Goal: Task Accomplishment & Management: Manage account settings

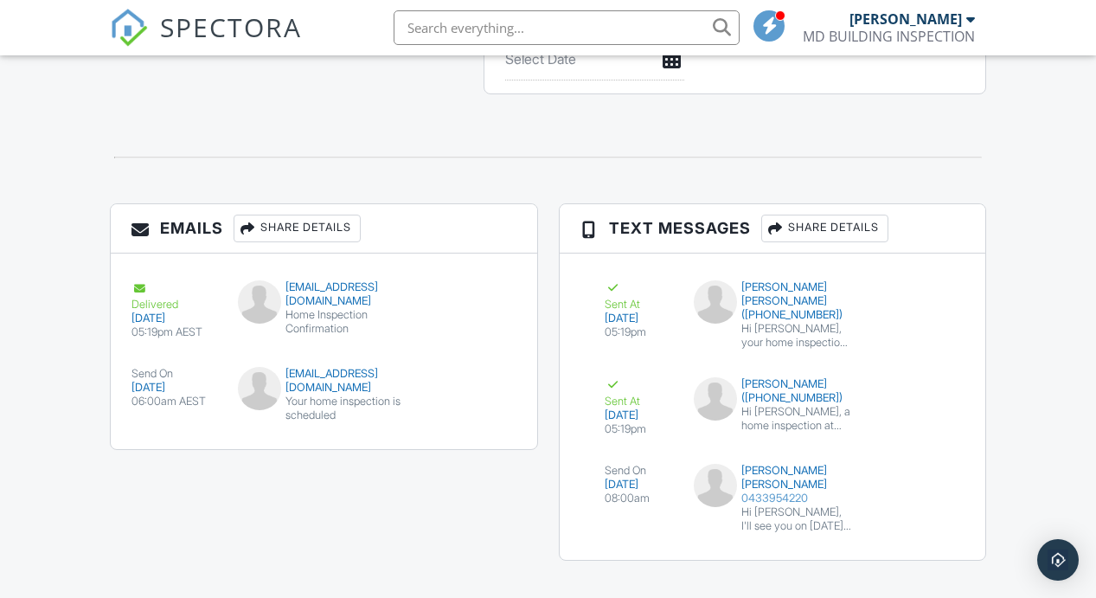
scroll to position [1886, 0]
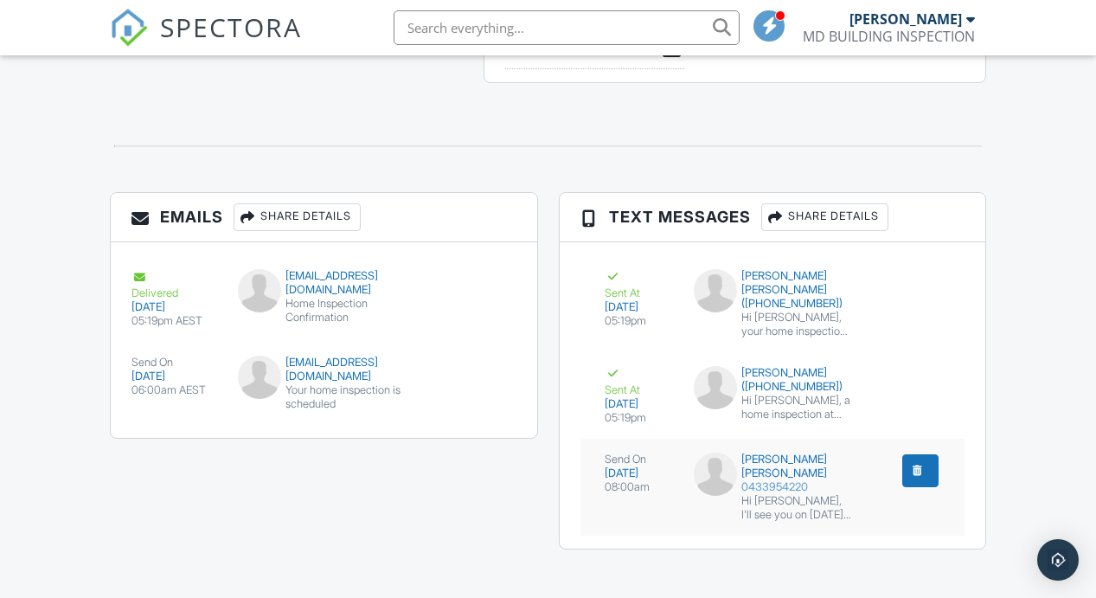
click at [922, 477] on div "submit" at bounding box center [917, 470] width 17 height 17
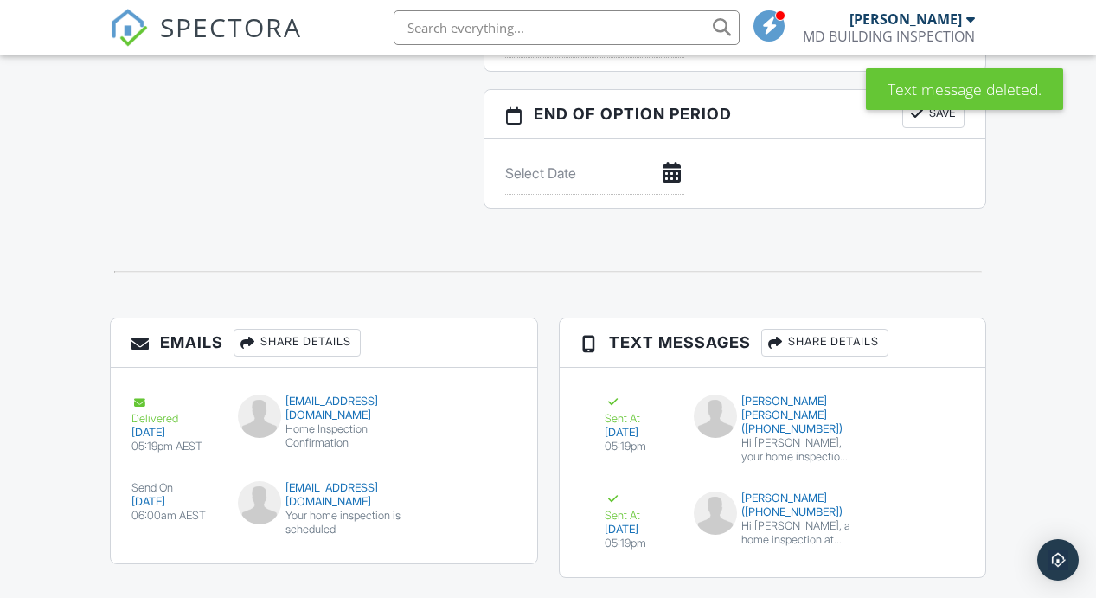
scroll to position [1762, 0]
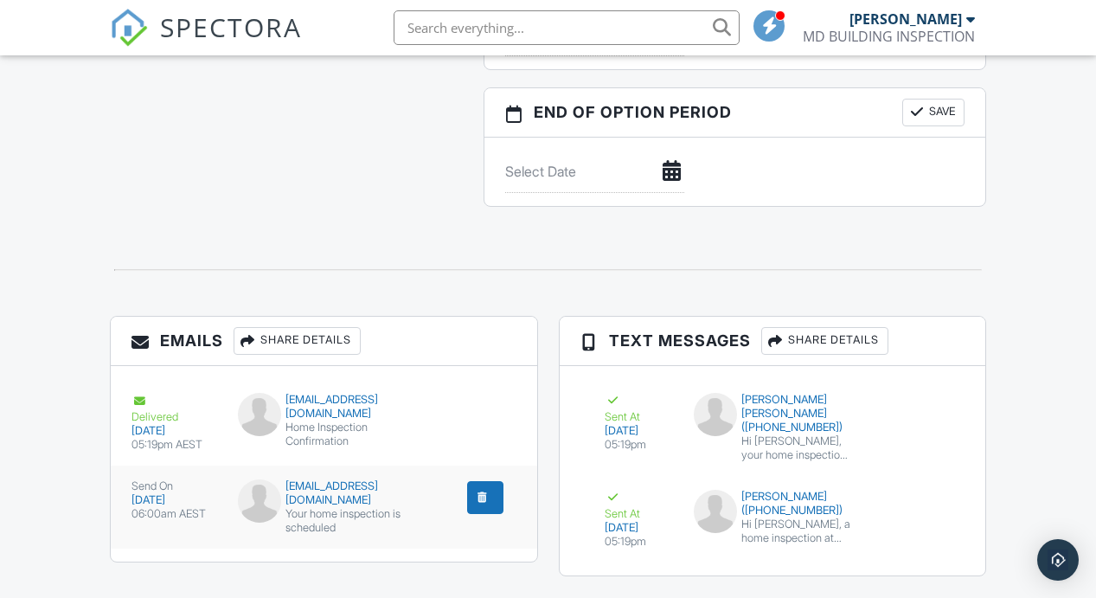
click at [323, 507] on div "Your home inspection is scheduled" at bounding box center [323, 521] width 171 height 28
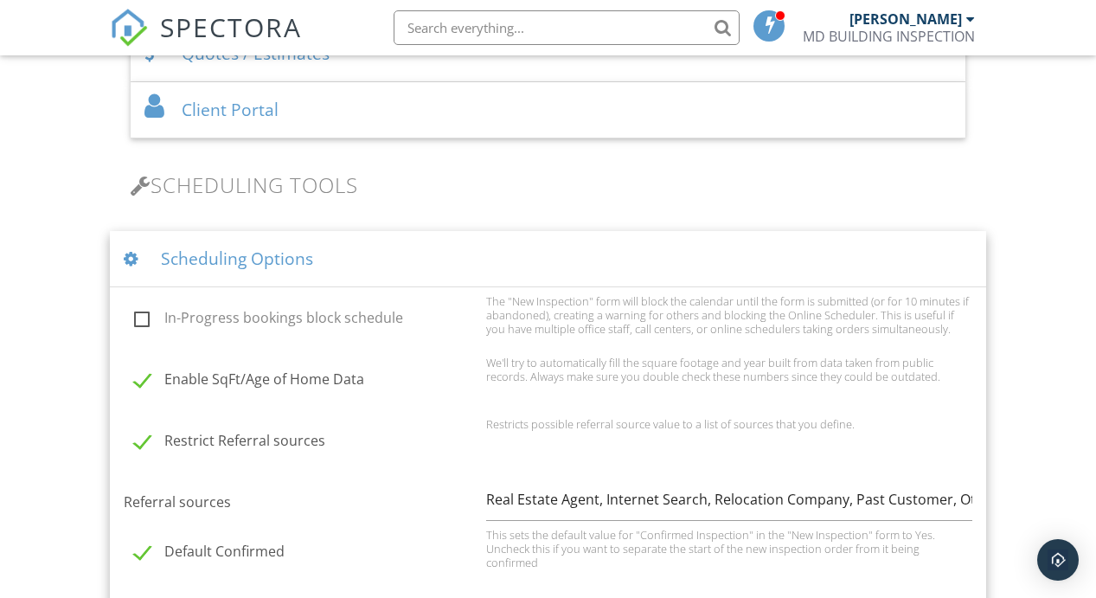
scroll to position [1046, 0]
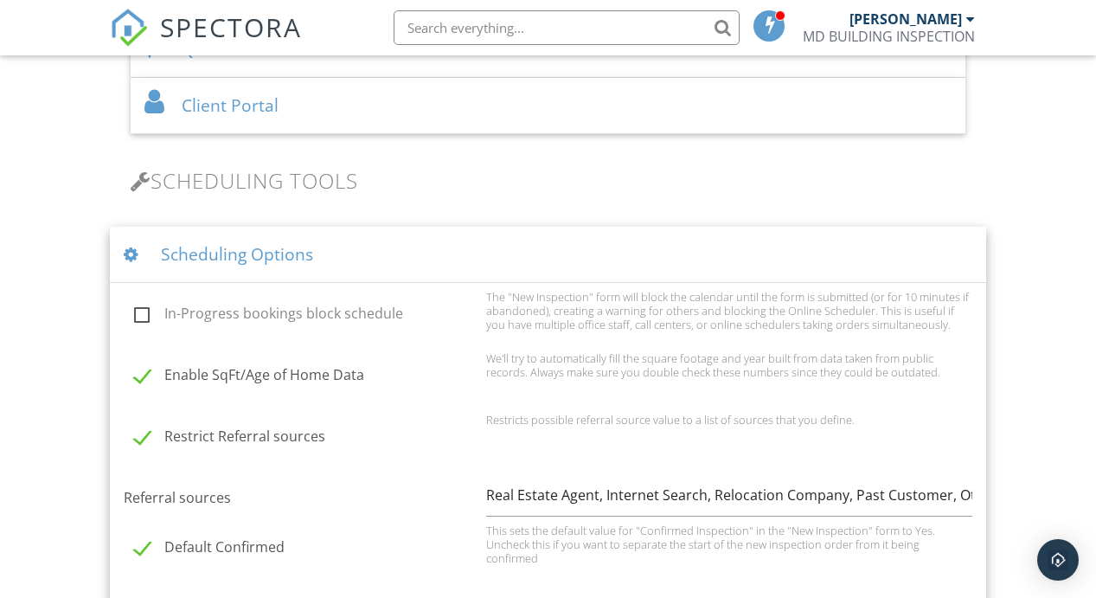
click at [128, 254] on div at bounding box center [135, 255] width 23 height 16
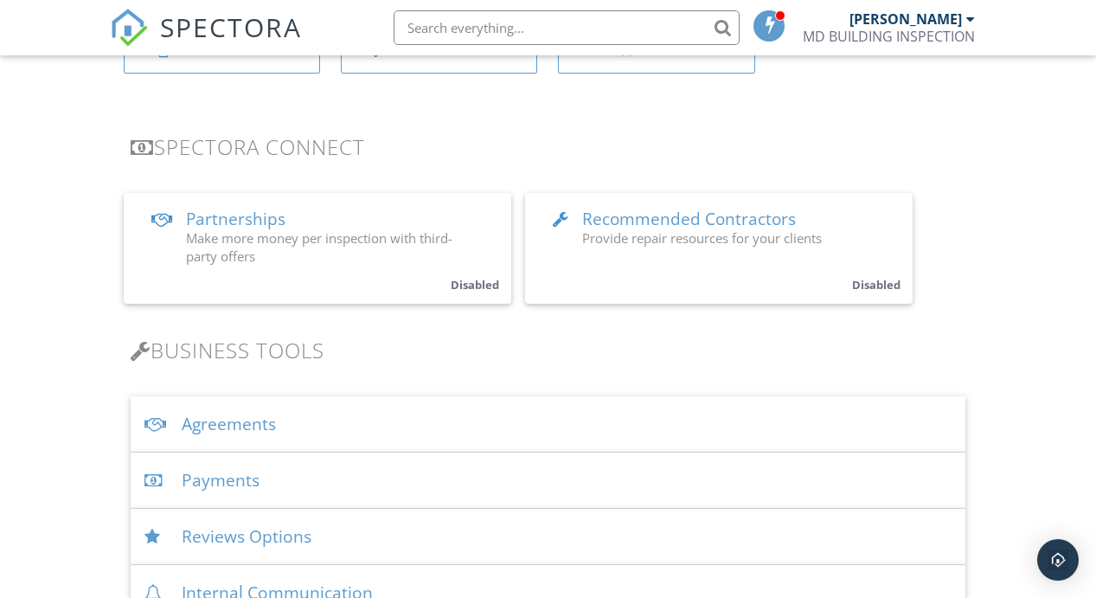
scroll to position [0, 0]
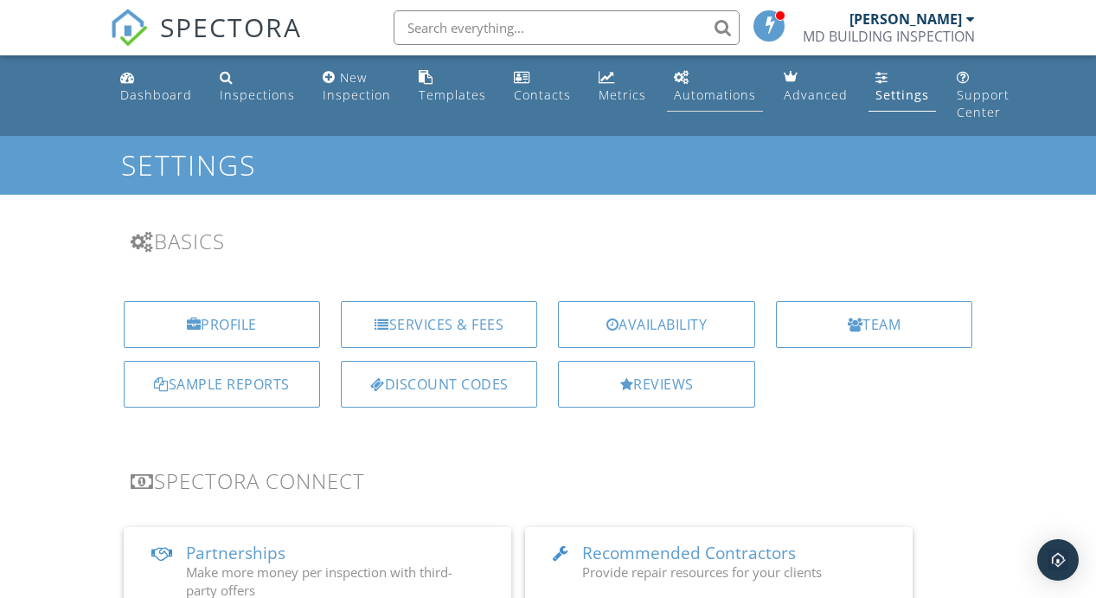
click at [685, 89] on div "Automations" at bounding box center [715, 95] width 82 height 16
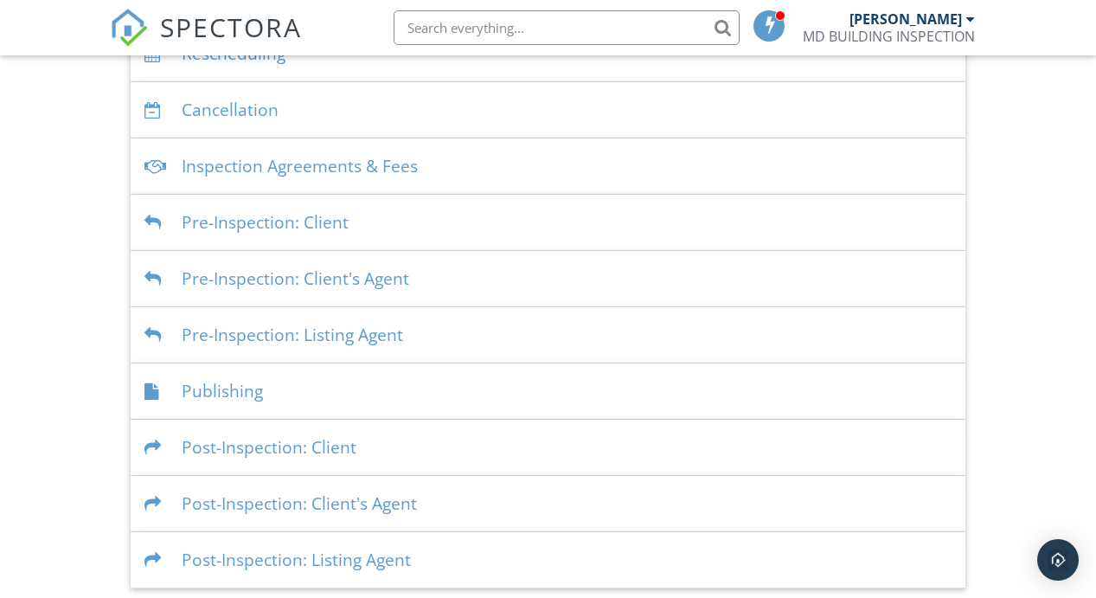
scroll to position [485, 0]
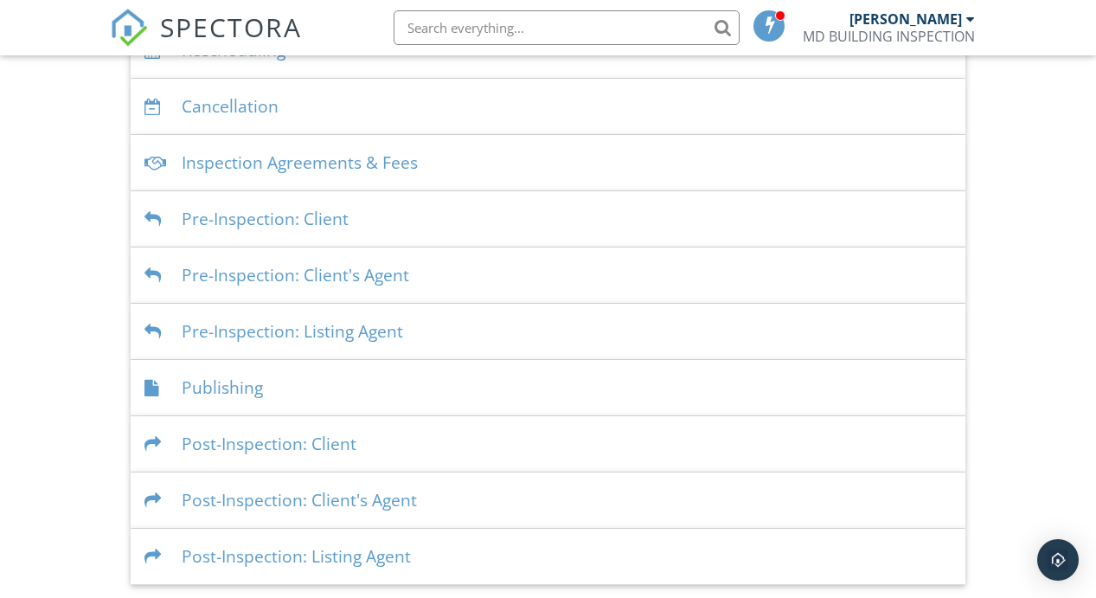
click at [155, 451] on div at bounding box center [156, 444] width 23 height 16
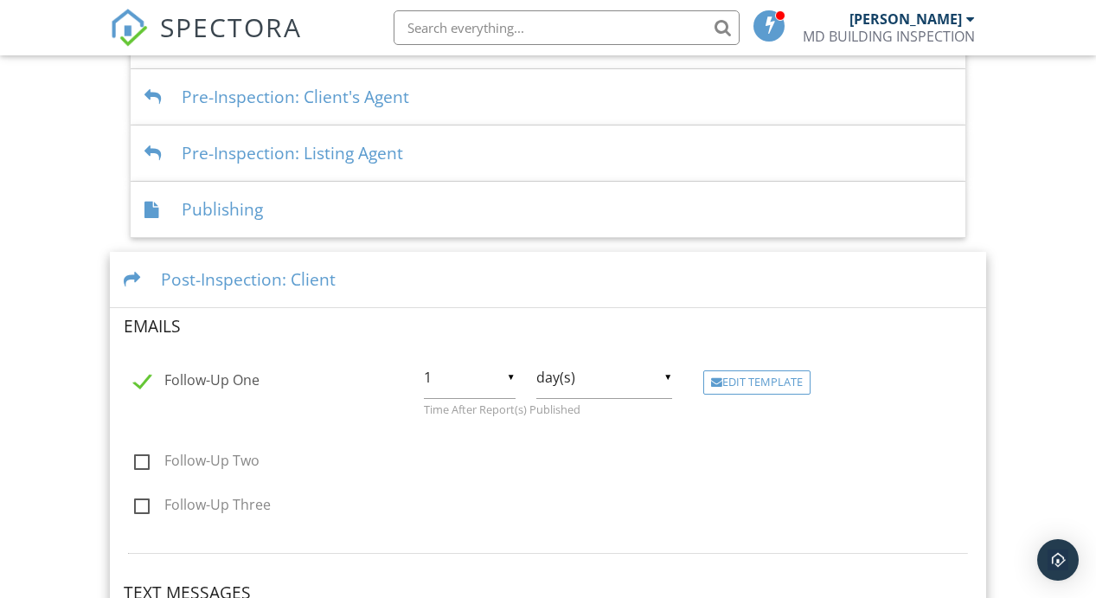
scroll to position [665, 0]
click at [510, 376] on div "▼ 1 1 2 3 4 5 6 7 8 9 10 11 12 13 14 15 16 17 18 19 20 21 22 23 24 25 26 27 28 …" at bounding box center [470, 376] width 92 height 42
click at [691, 472] on form "Emails Follow-Up One ▼ 1 1 2 3 4 5 6 7 8 9 10 11 12 13 14 15 16 17 18 19 20 21 …" at bounding box center [549, 544] width 850 height 462
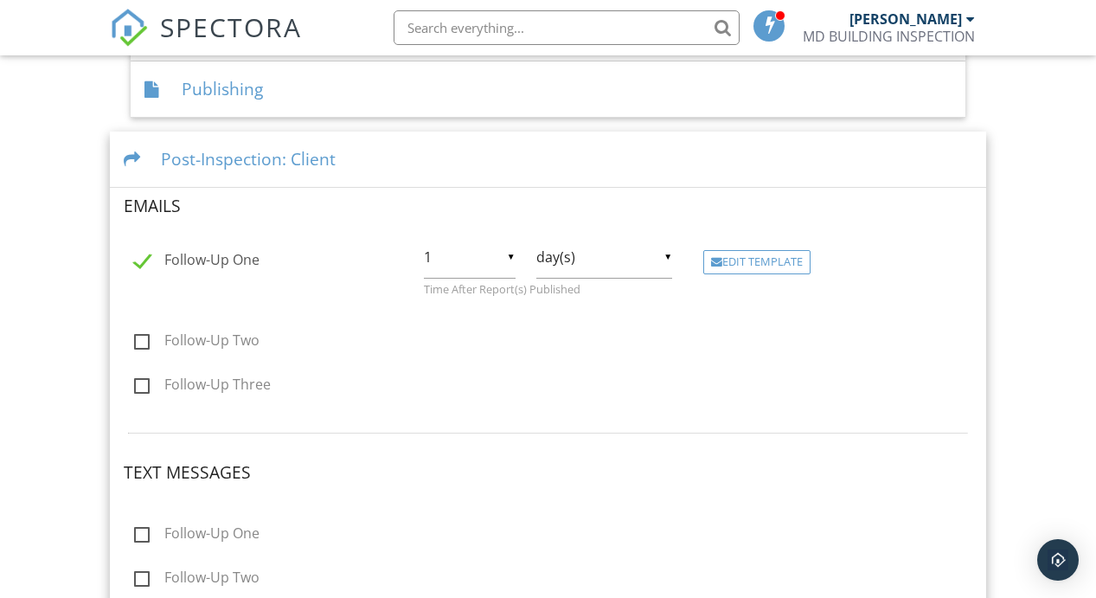
scroll to position [800, 0]
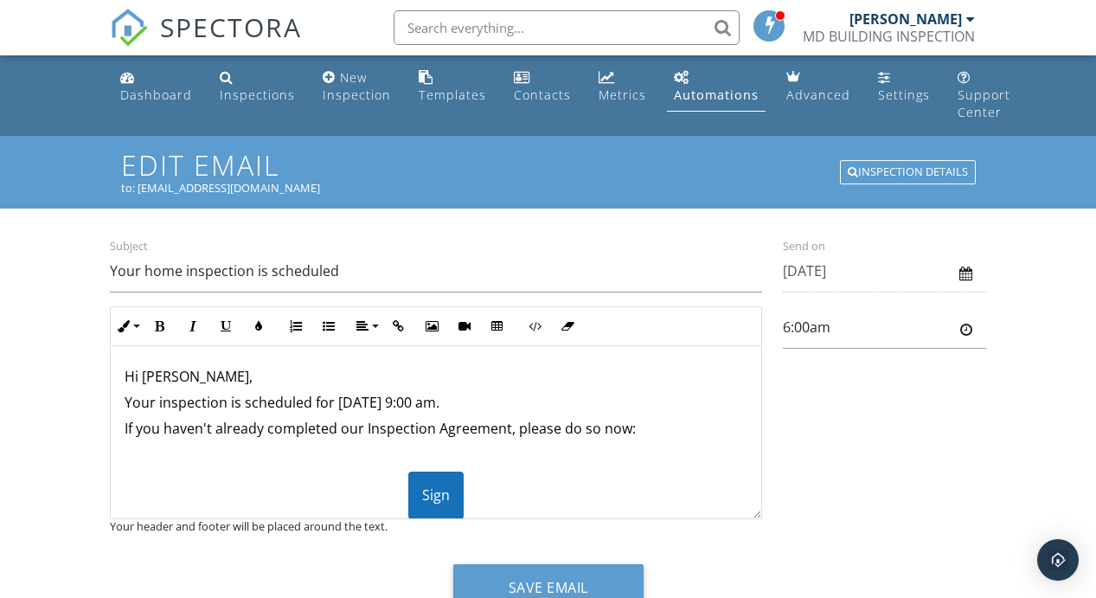
click at [923, 477] on div "Subject Your home inspection is scheduled Inline Style XLarge Large Normal Smal…" at bounding box center [549, 384] width 898 height 297
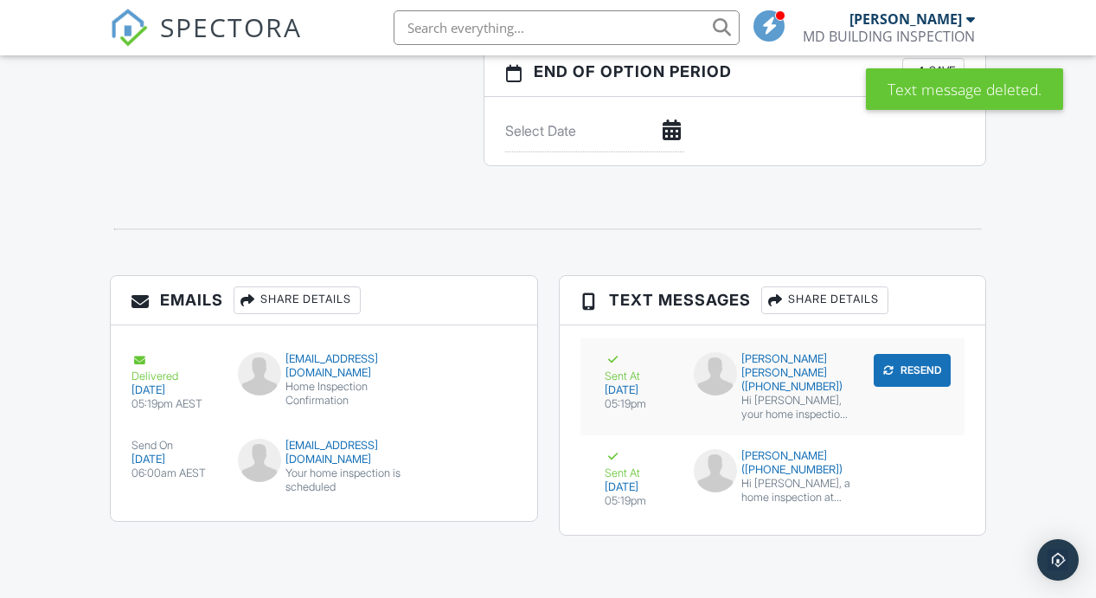
click at [788, 388] on div "[PERSON_NAME] [PERSON_NAME] ([PHONE_NUMBER])" at bounding box center [772, 373] width 157 height 42
